Goal: Task Accomplishment & Management: Manage account settings

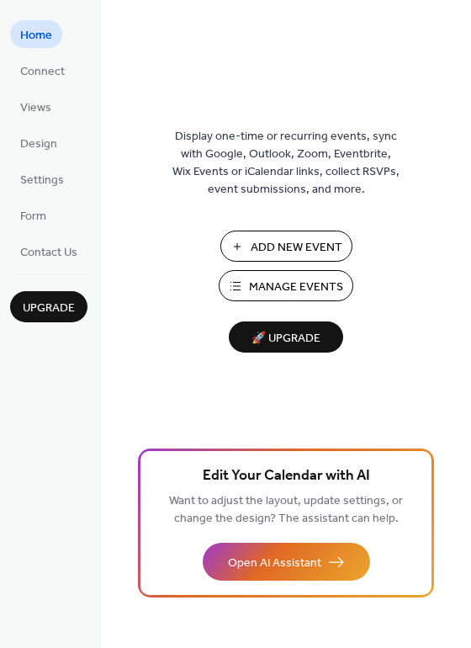
click at [278, 286] on span "Manage Events" at bounding box center [296, 288] width 94 height 18
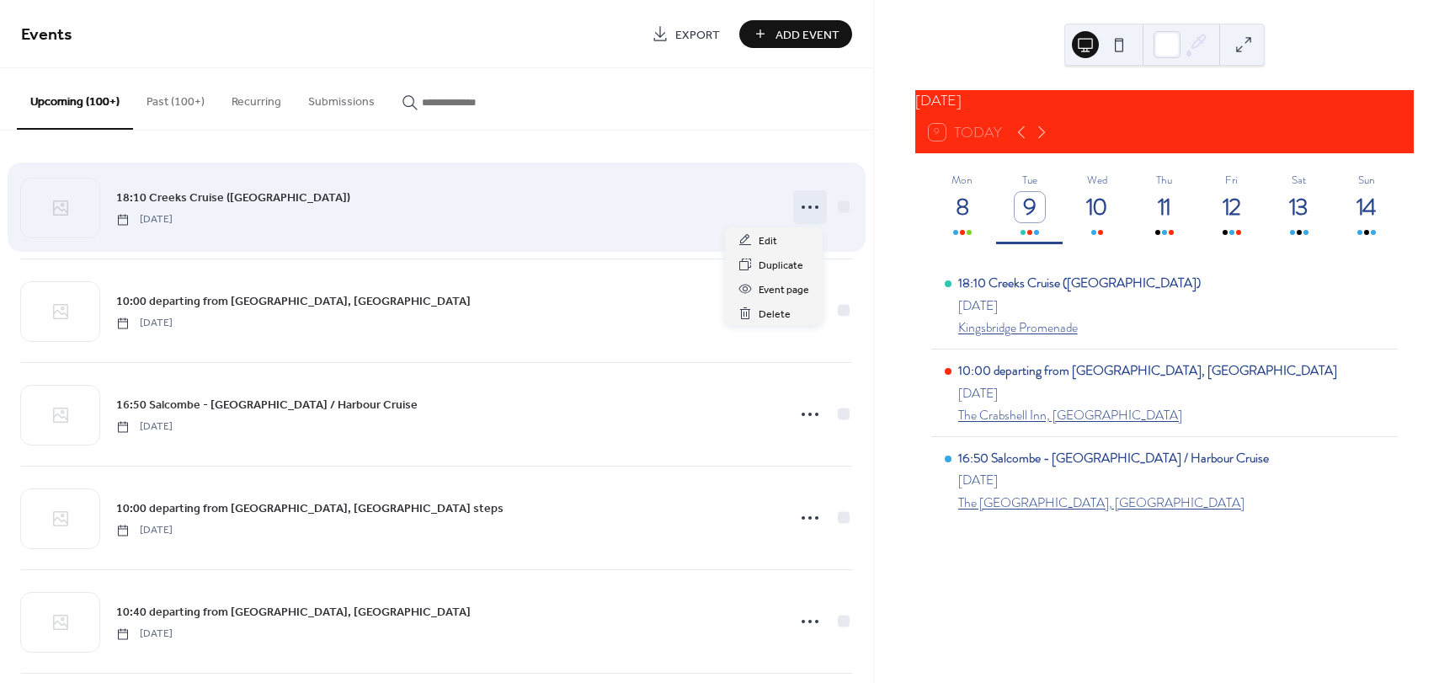
click at [804, 209] on icon at bounding box center [809, 207] width 27 height 27
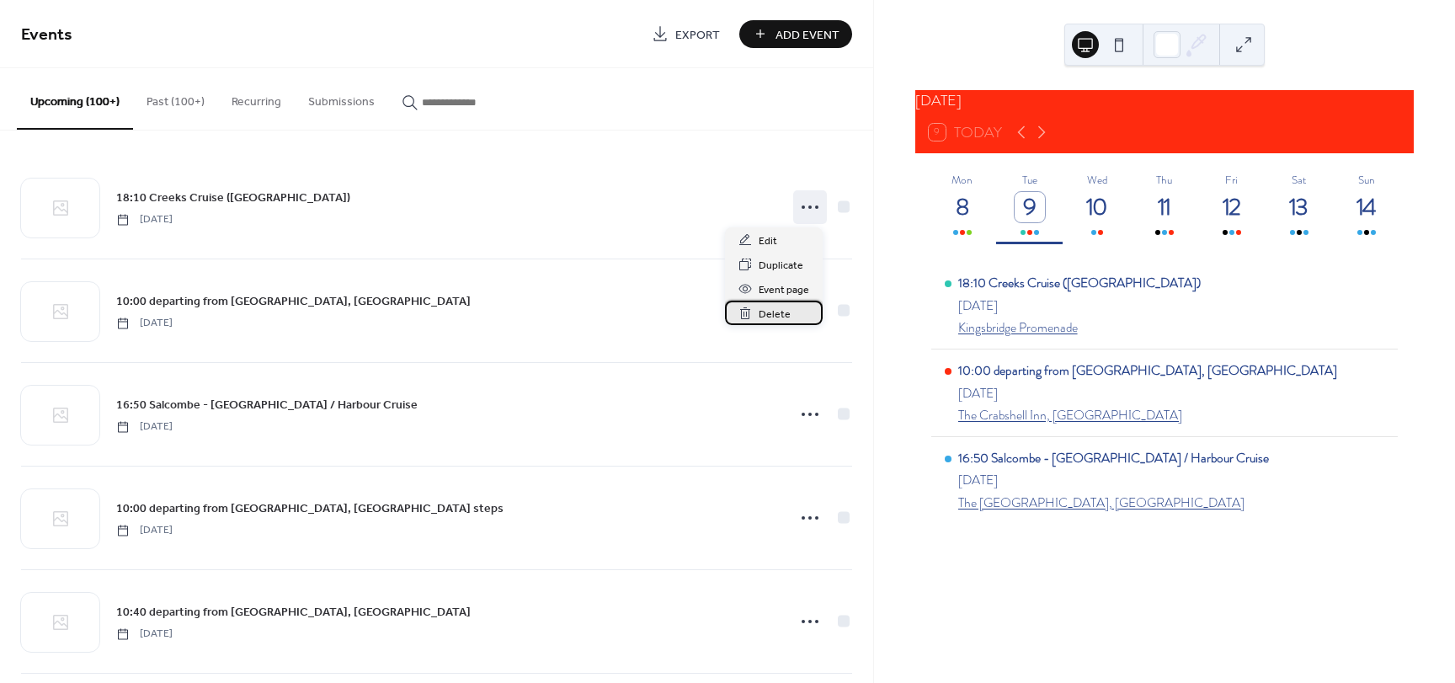
click at [758, 317] on span "Delete" at bounding box center [774, 315] width 32 height 18
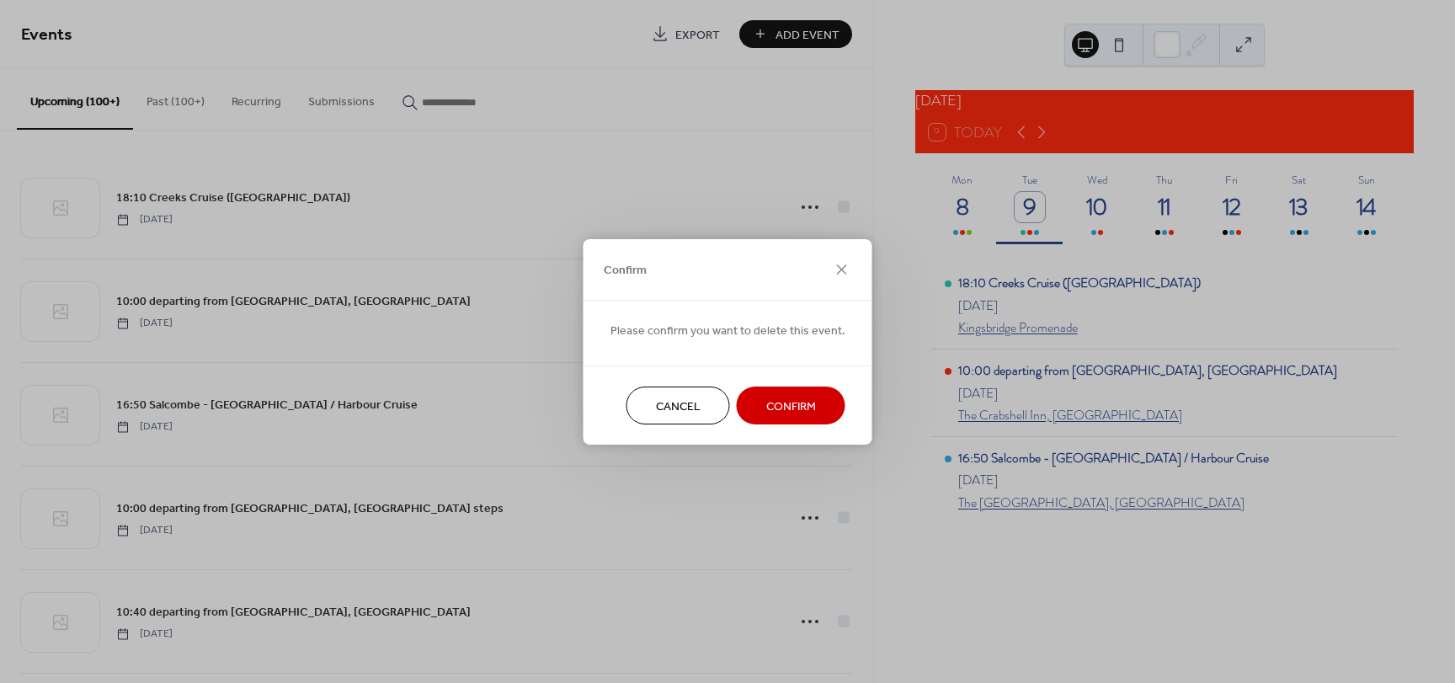
click at [793, 407] on span "Confirm" at bounding box center [791, 406] width 50 height 18
